Goal: Information Seeking & Learning: Find specific fact

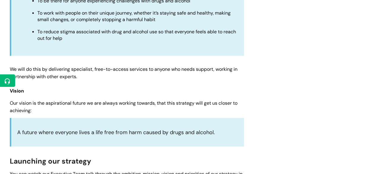
scroll to position [608, 0]
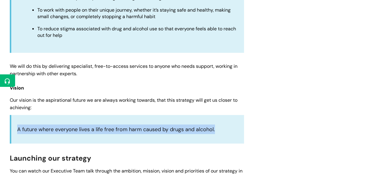
drag, startPoint x: 218, startPoint y: 123, endPoint x: 0, endPoint y: 115, distance: 218.6
click at [0, 115] on div "Info Hub Categories Working here Who we are Our organisational strategy Modifie…" at bounding box center [187, 37] width 375 height 1197
copy p "A future where everyone lives a life free from harm caused by drugs and alcohol."
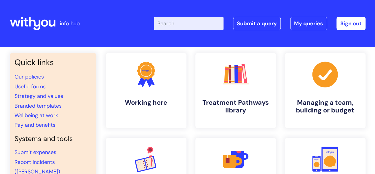
click at [193, 20] on input "Enter your search term here..." at bounding box center [189, 23] width 70 height 13
type input "CENTRAL"
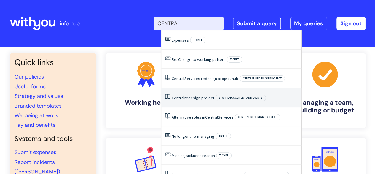
click at [215, 95] on li "Central redesign project Staff engagement and events" at bounding box center [231, 97] width 140 height 19
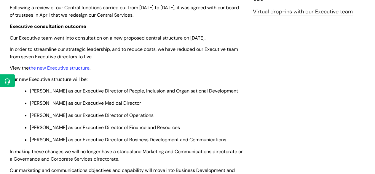
scroll to position [173, 0]
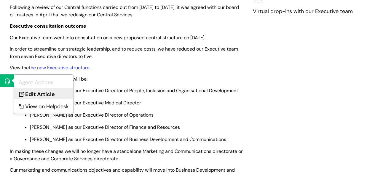
click at [22, 91] on icon at bounding box center [20, 92] width 9 height 9
